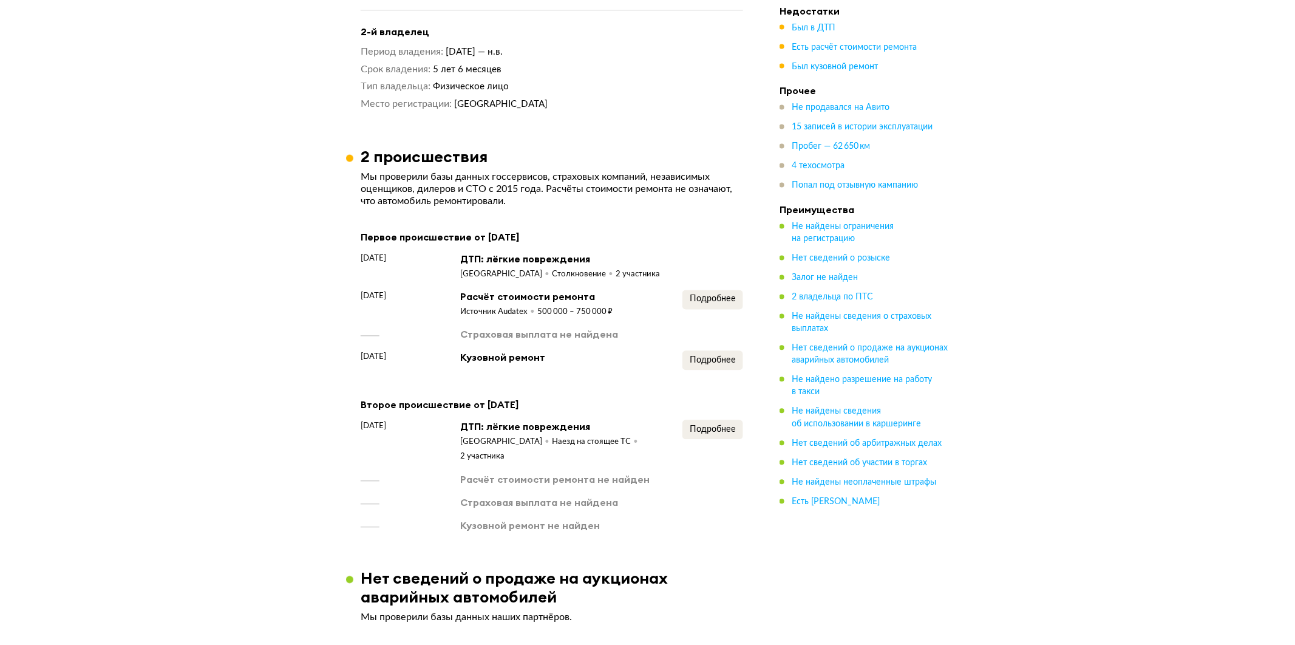
scroll to position [944, 0]
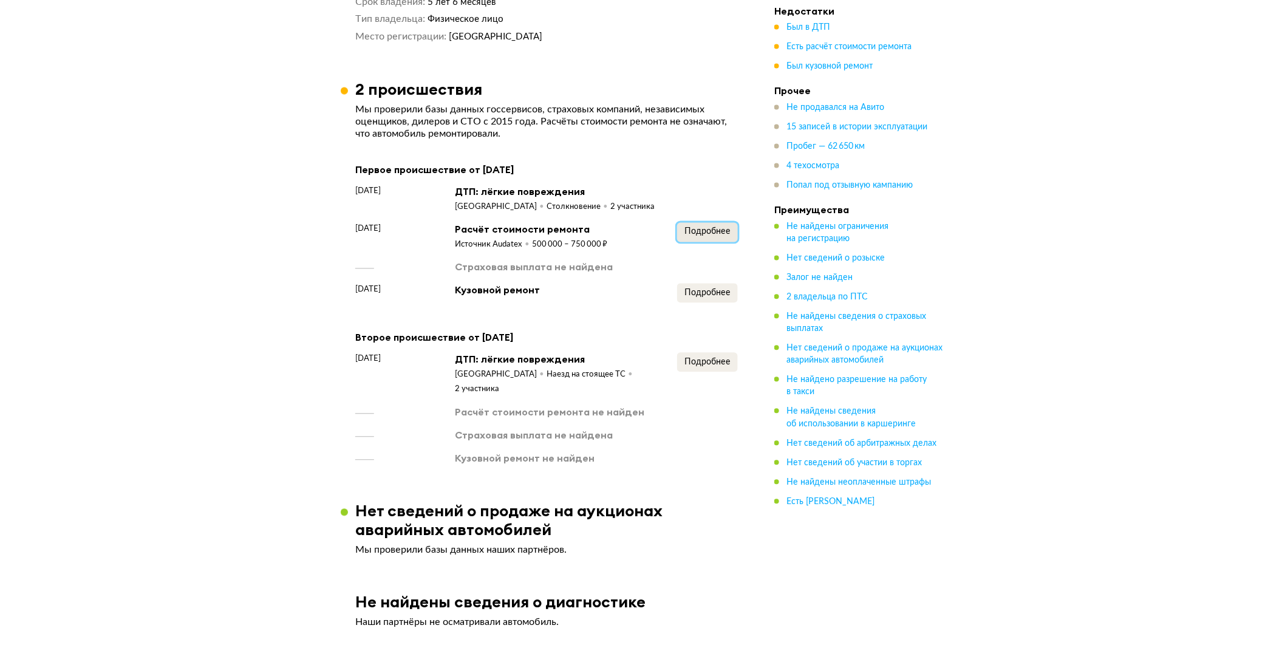
click at [687, 236] on span "Подробнее" at bounding box center [707, 232] width 46 height 9
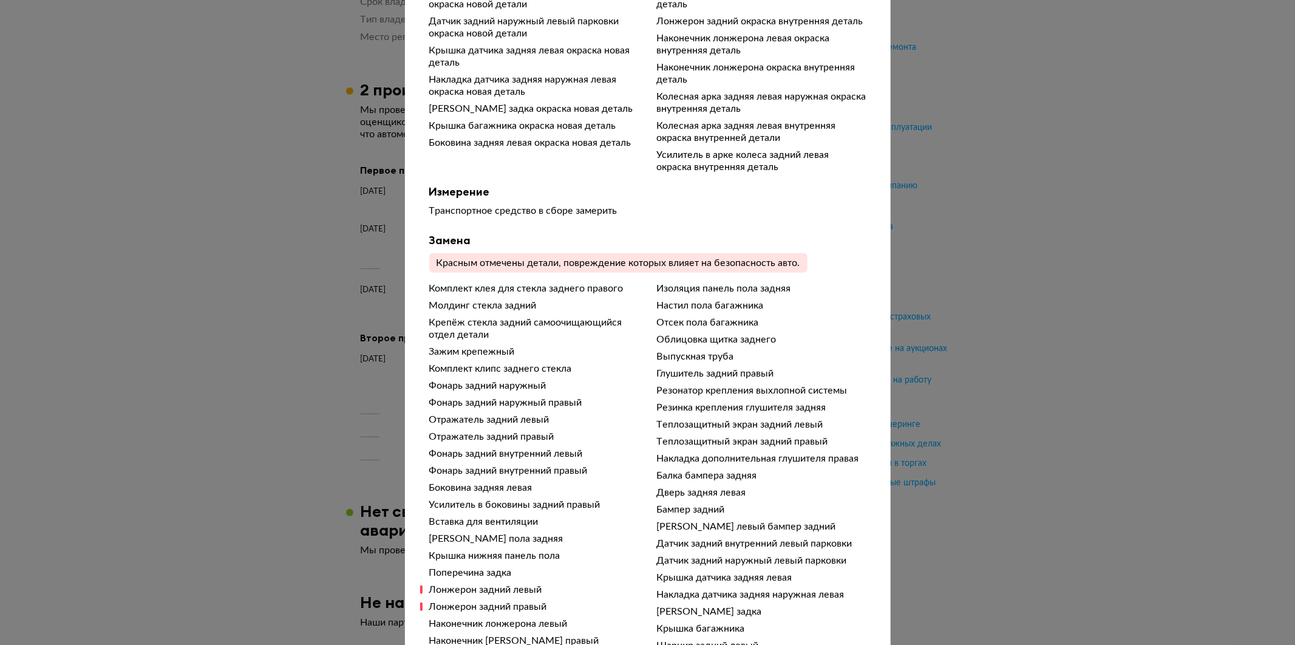
scroll to position [472, 0]
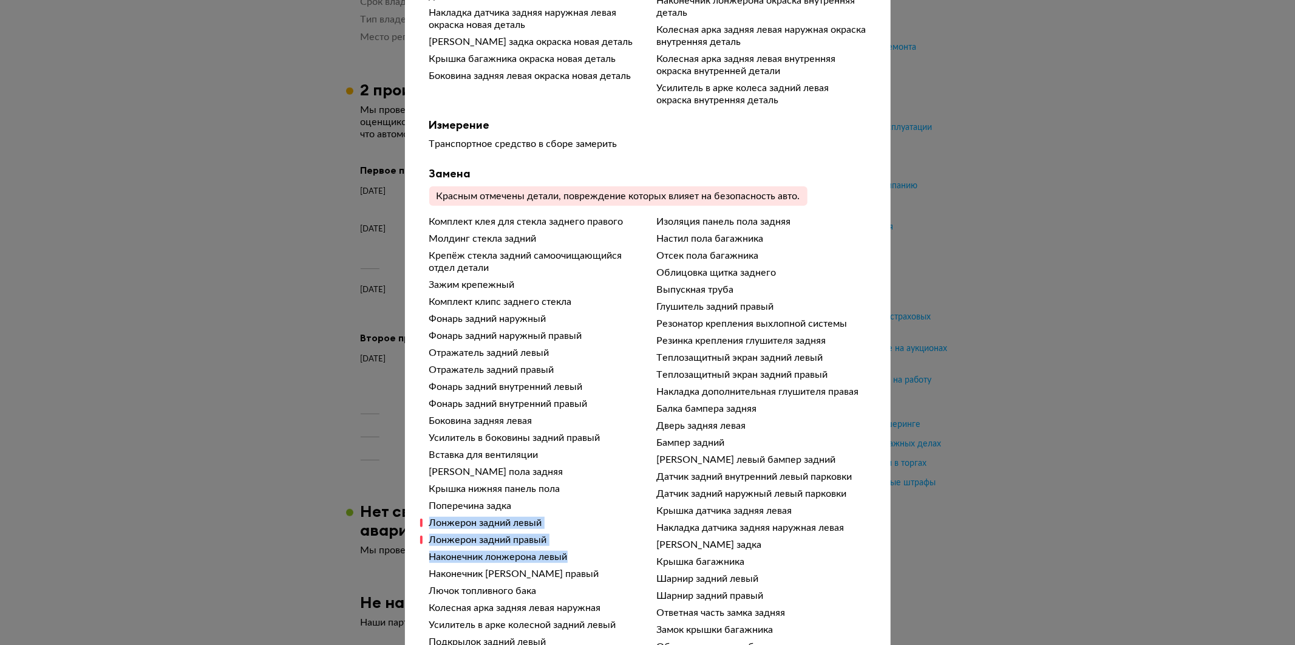
drag, startPoint x: 446, startPoint y: 536, endPoint x: 566, endPoint y: 557, distance: 122.1
click at [566, 557] on div "Чтобы вам было проще разобраться в данных от СТО, мы обработали их через нейрос…" at bounding box center [648, 408] width 486 height 1670
click at [587, 529] on div "Лонжерон задний левый" at bounding box center [533, 523] width 209 height 12
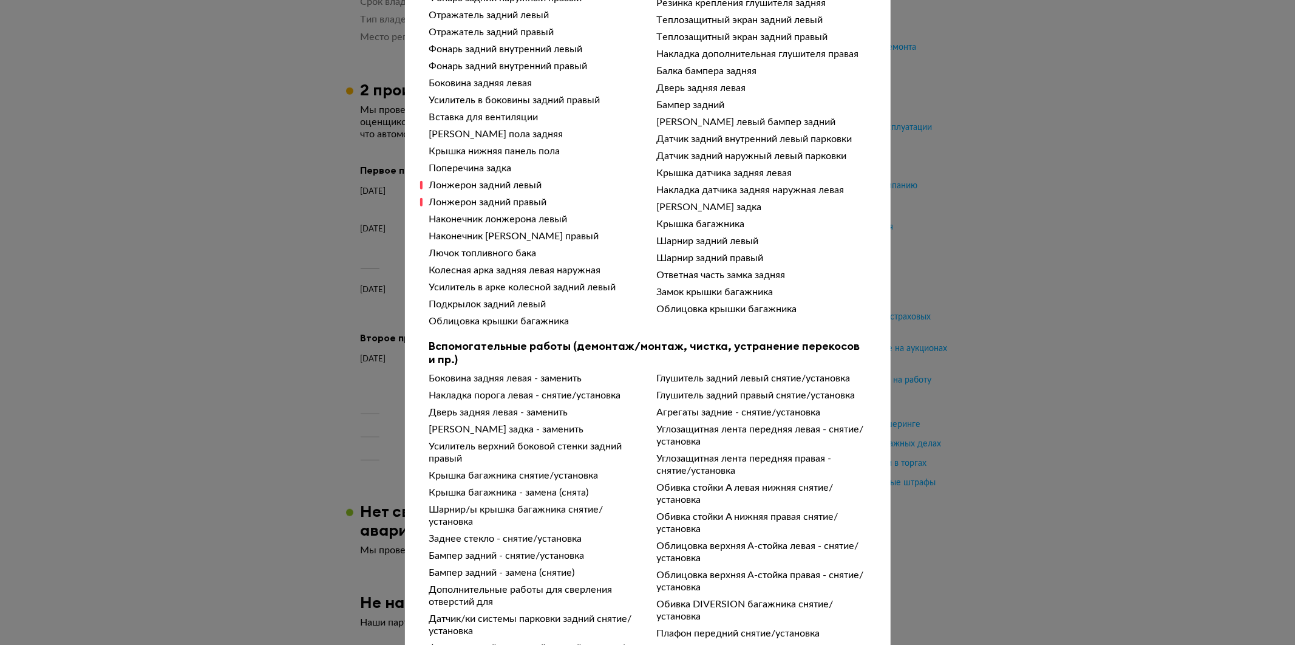
drag, startPoint x: 436, startPoint y: 216, endPoint x: 536, endPoint y: 211, distance: 100.3
click at [540, 217] on div "Комплект клея для стекла заднего правого Молдинг стекла задний Крепёж стекла за…" at bounding box center [647, 102] width 437 height 449
click at [583, 191] on div "Лонжерон задний левый" at bounding box center [533, 185] width 209 height 12
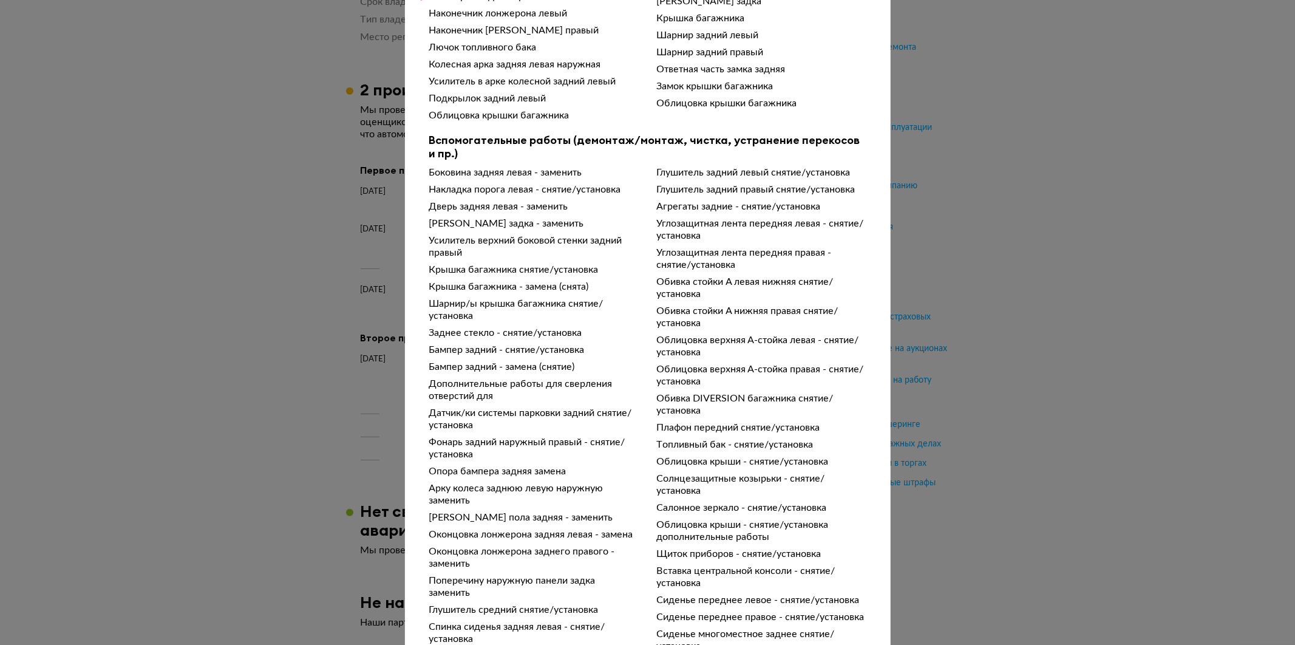
scroll to position [1104, 0]
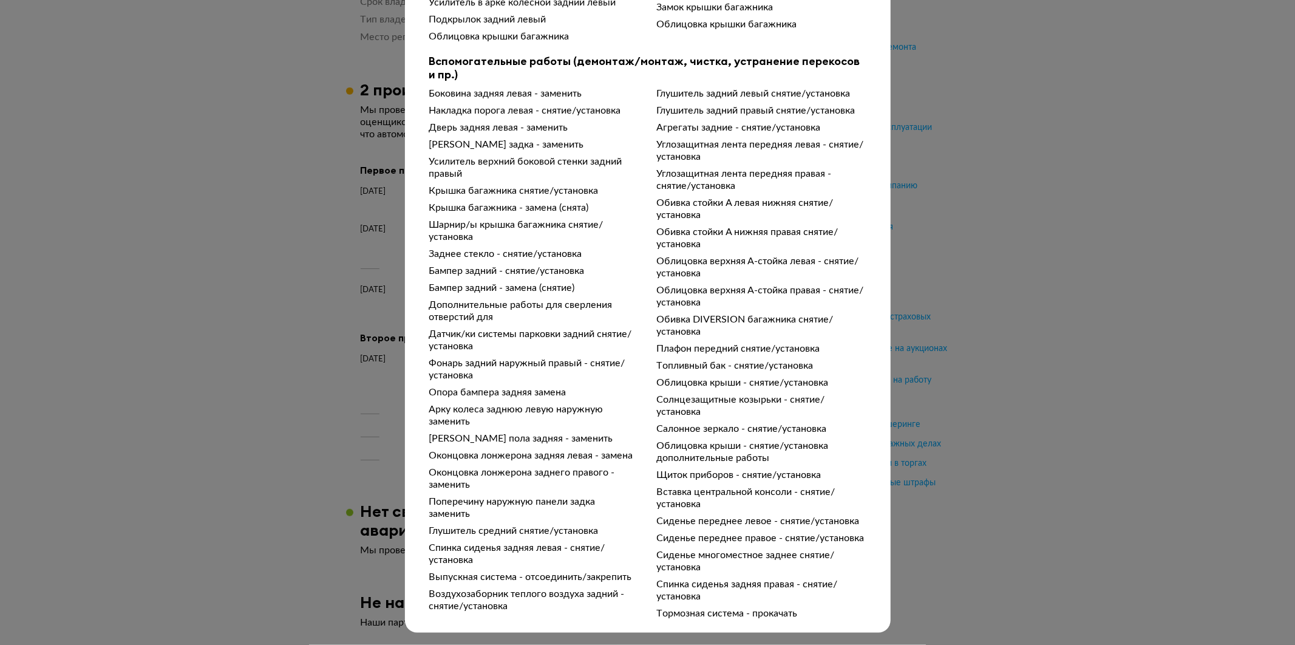
click at [251, 317] on div "Подробности расчёта Чтобы вам было проще разобраться в данных от СТО, мы обрабо…" at bounding box center [647, 322] width 1295 height 645
drag, startPoint x: 271, startPoint y: 328, endPoint x: 283, endPoint y: 325, distance: 12.4
click at [270, 328] on div "Подробности расчёта Чтобы вам было проще разобраться в данных от СТО, мы обрабо…" at bounding box center [647, 322] width 1295 height 645
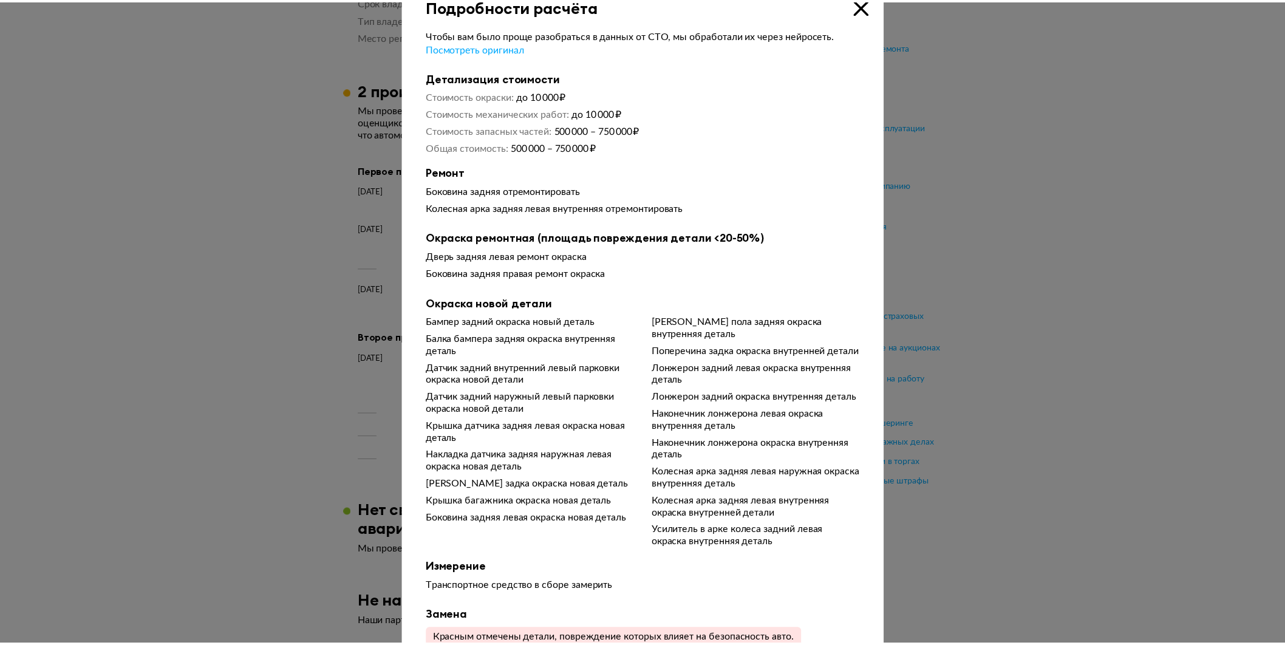
scroll to position [0, 0]
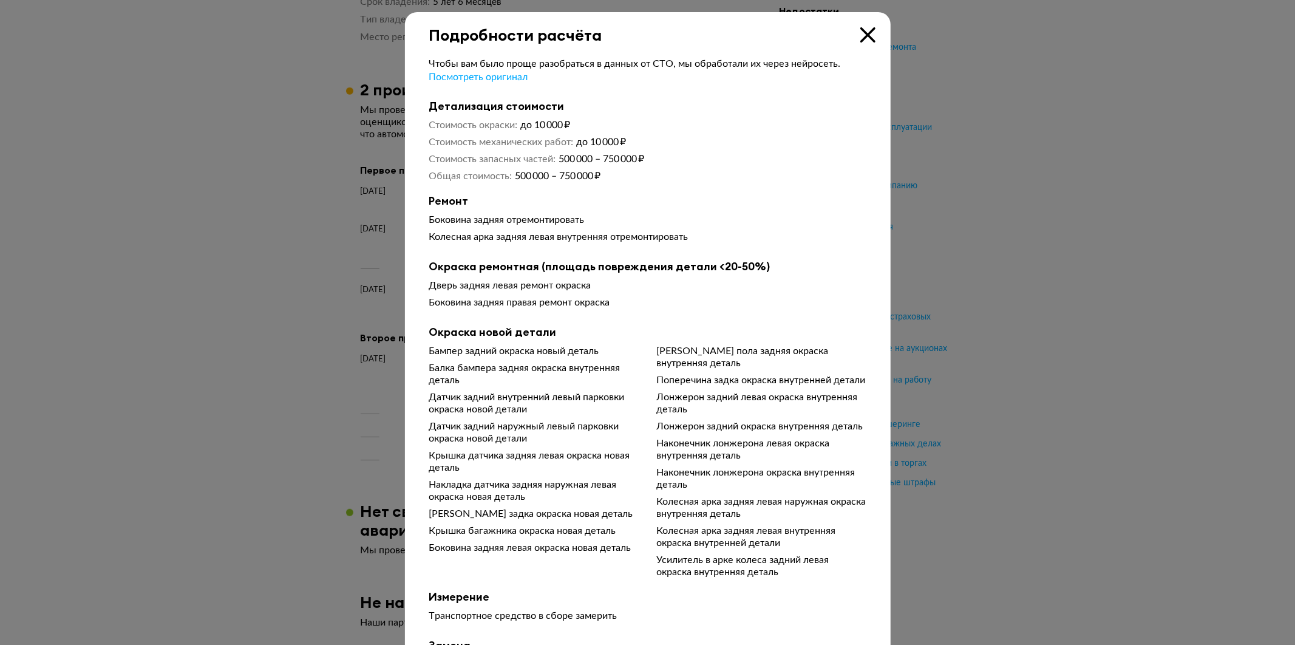
click at [865, 40] on icon at bounding box center [867, 34] width 15 height 15
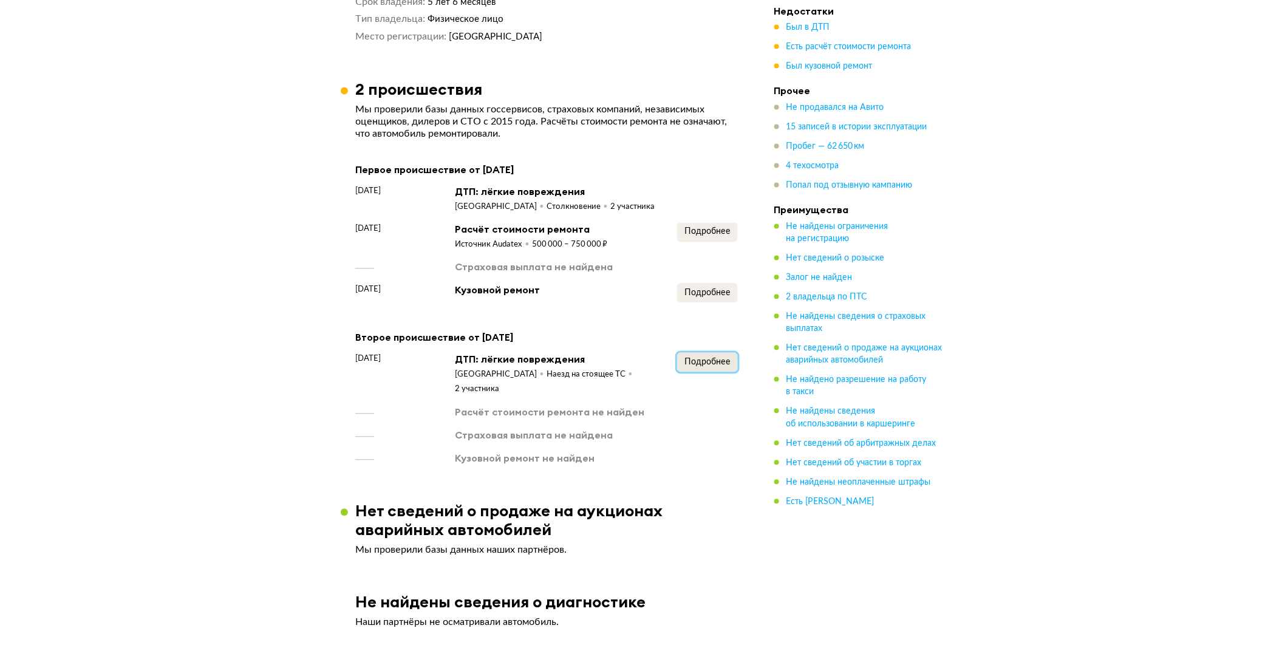
click at [701, 367] on span "Подробнее" at bounding box center [707, 362] width 46 height 9
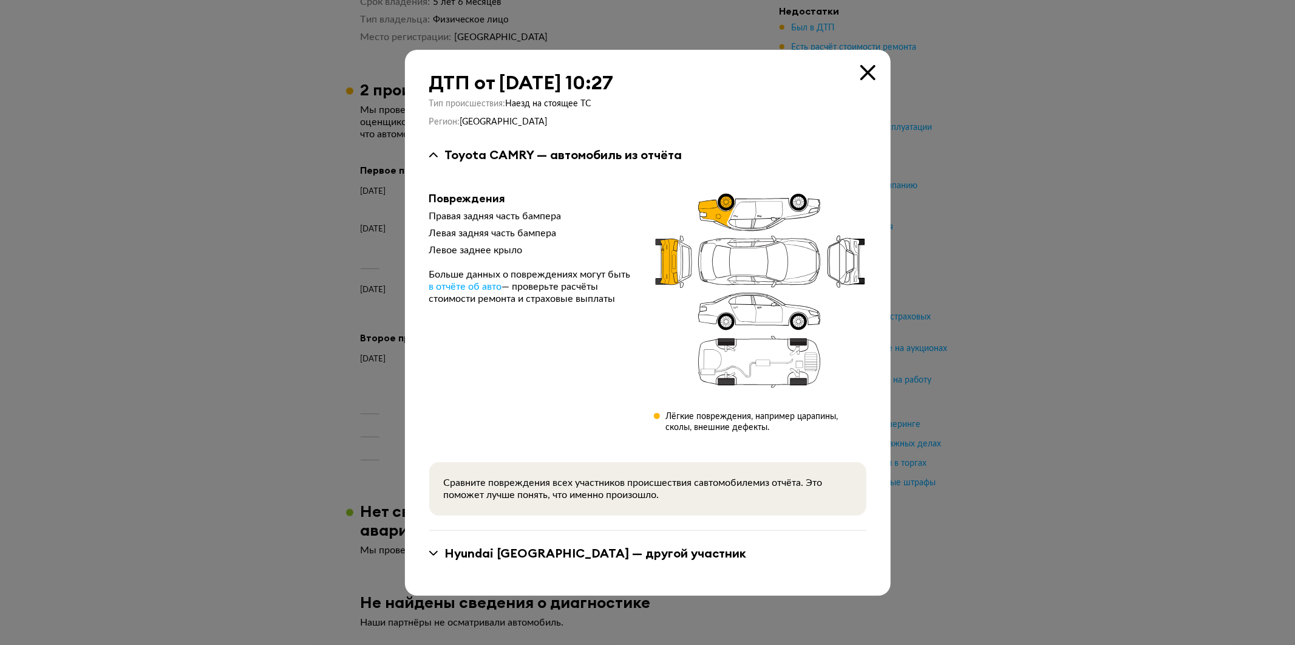
click at [155, 365] on div at bounding box center [647, 322] width 1295 height 645
